Goal: Check status: Check status

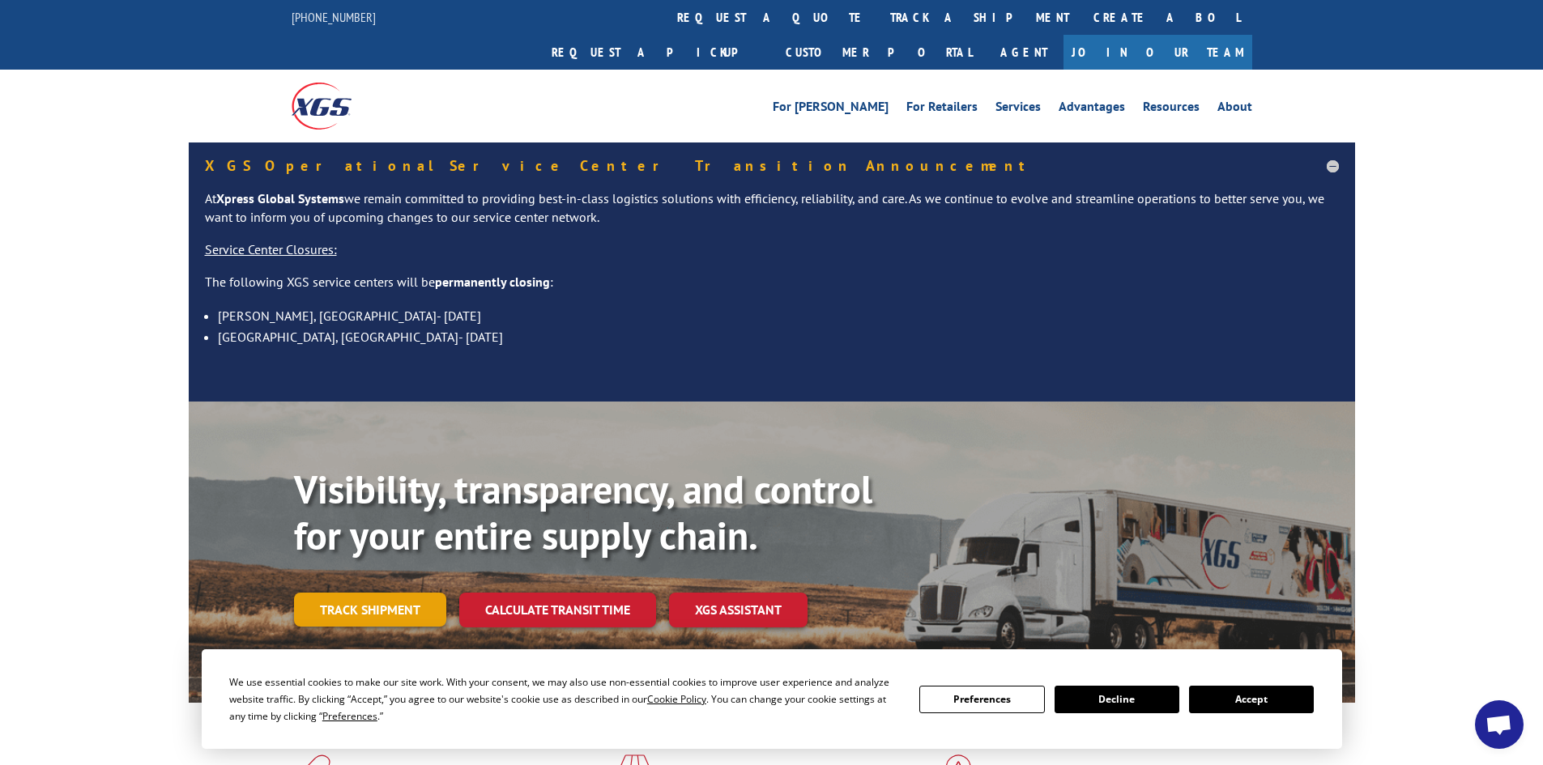
click at [371, 593] on link "Track shipment" at bounding box center [370, 610] width 152 height 34
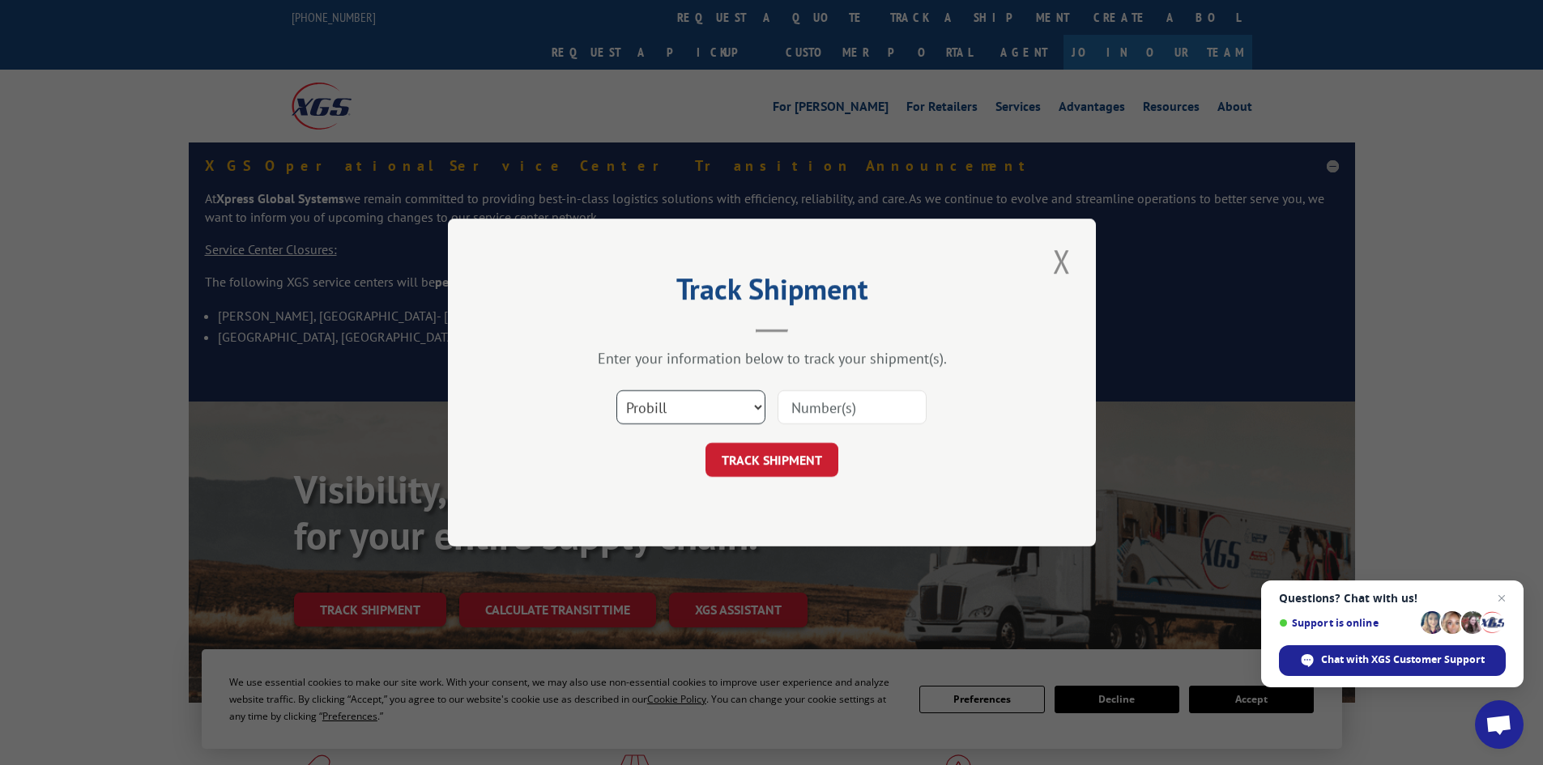
click at [697, 417] on select "Select category... Probill BOL PO" at bounding box center [690, 407] width 149 height 34
click at [616, 390] on select "Select category... Probill BOL PO" at bounding box center [690, 407] width 149 height 34
click at [682, 412] on select "Select category... Probill BOL PO" at bounding box center [690, 407] width 149 height 34
select select "bol"
click at [616, 390] on select "Select category... Probill BOL PO" at bounding box center [690, 407] width 149 height 34
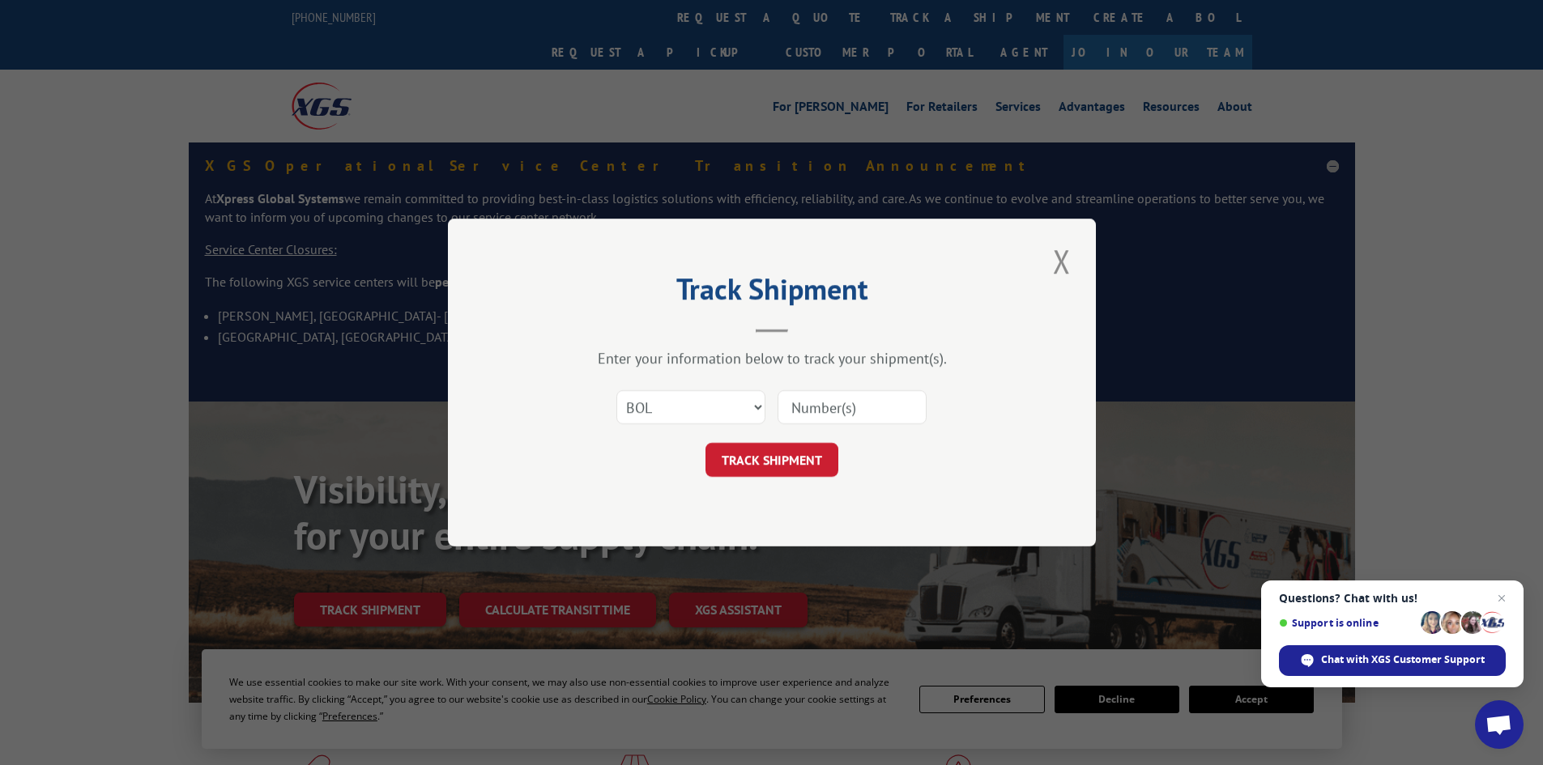
click at [808, 413] on input at bounding box center [852, 407] width 149 height 34
paste input "4950802"
type input "4950802"
click at [791, 475] on button "TRACK SHIPMENT" at bounding box center [771, 460] width 133 height 34
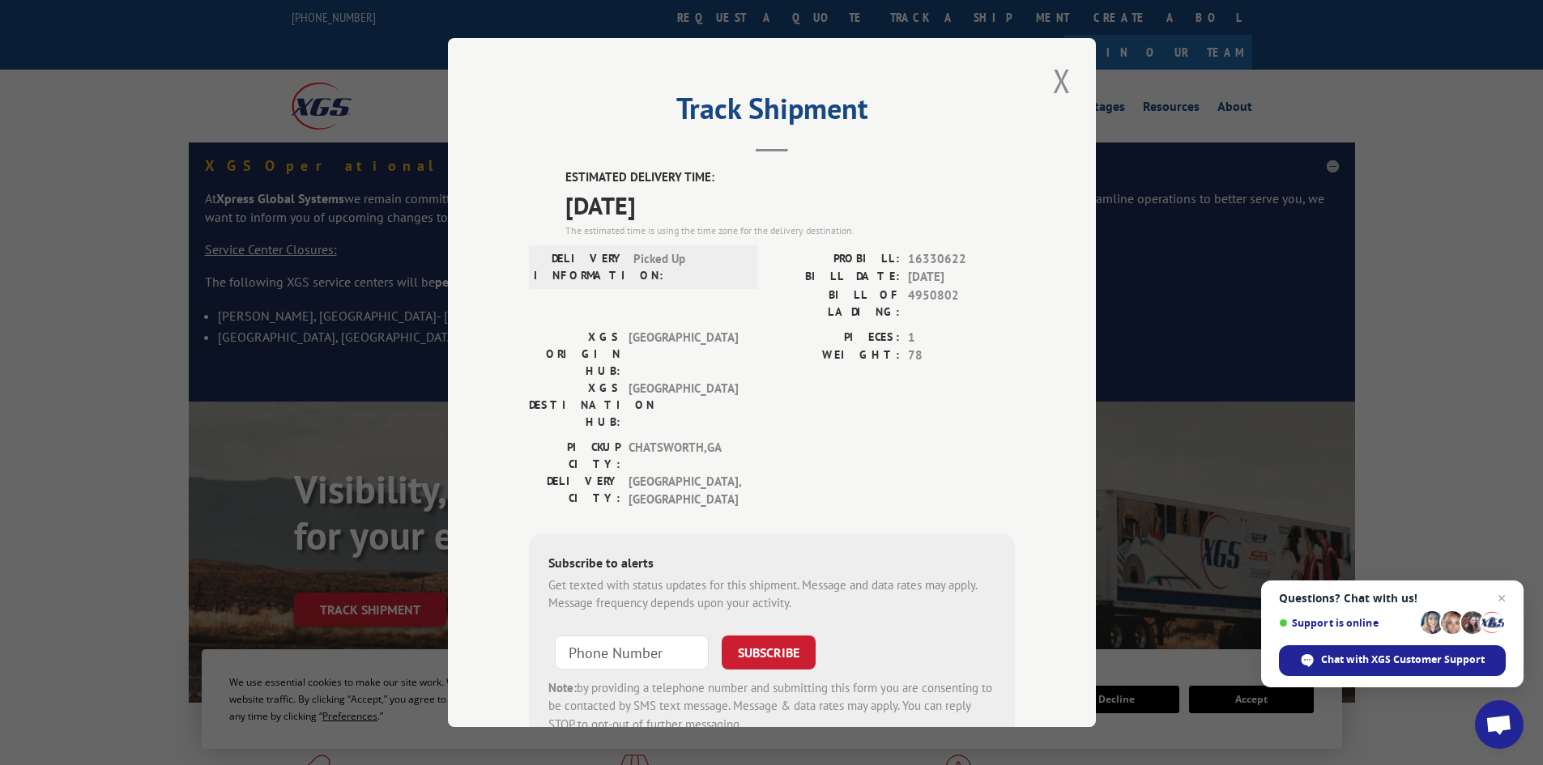
click at [1244, 386] on div "Track Shipment ESTIMATED DELIVERY TIME: [DATE] The estimated time is using the …" at bounding box center [771, 382] width 1543 height 765
